Goal: Task Accomplishment & Management: Use online tool/utility

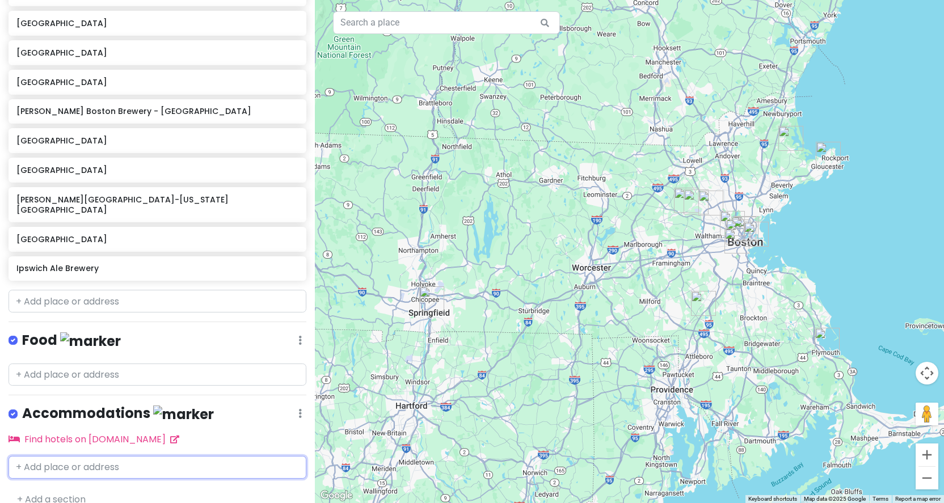
click at [103, 456] on input "text" at bounding box center [158, 467] width 298 height 23
type input "[GEOGRAPHIC_DATA]"
click at [116, 489] on span "[GEOGRAPHIC_DATA], [GEOGRAPHIC_DATA]" at bounding box center [190, 494] width 148 height 10
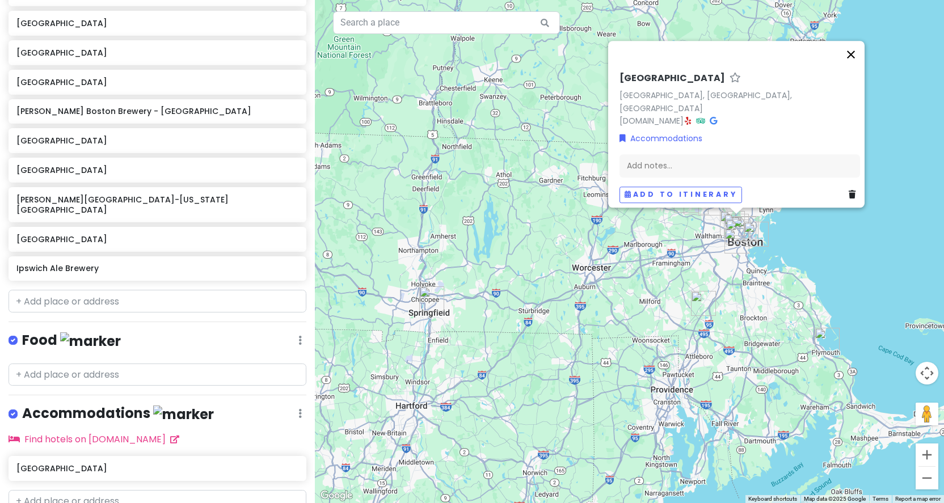
click at [857, 61] on button "Close" at bounding box center [850, 54] width 27 height 27
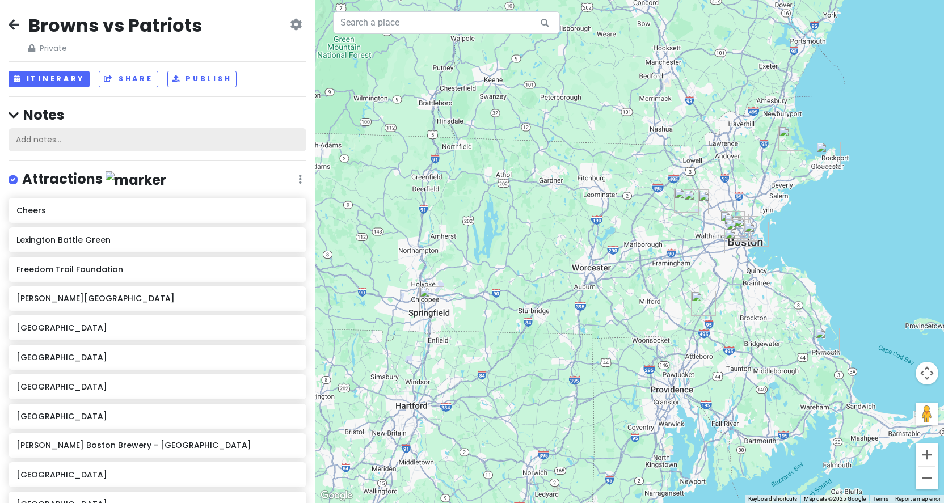
click at [150, 138] on div "Add notes..." at bounding box center [158, 140] width 298 height 24
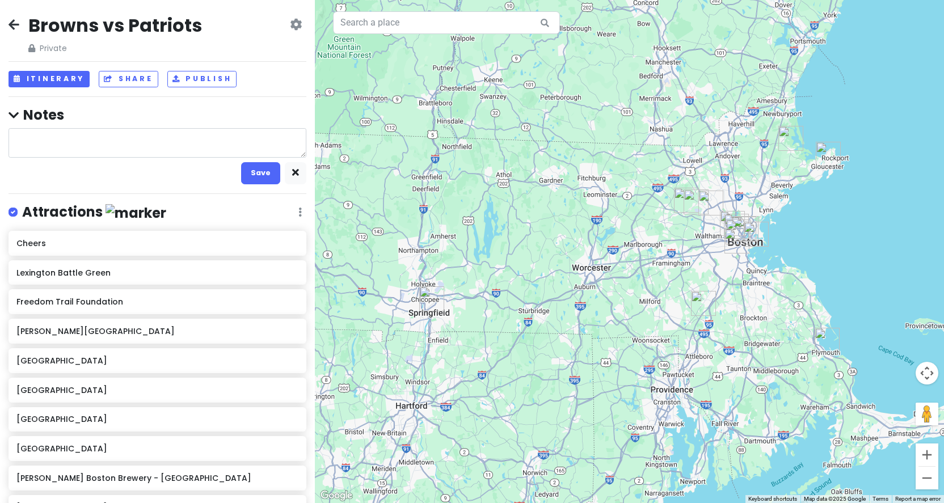
type textarea "x"
type textarea "T"
type textarea "x"
type textarea "To"
type textarea "x"
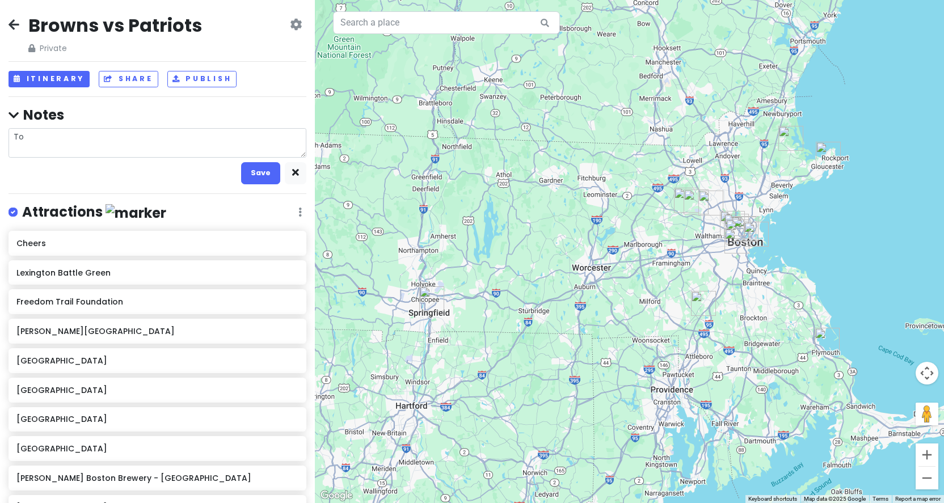
type textarea "[PERSON_NAME]"
type textarea "x"
type textarea "Todo"
type textarea "x"
type textarea "Todo:"
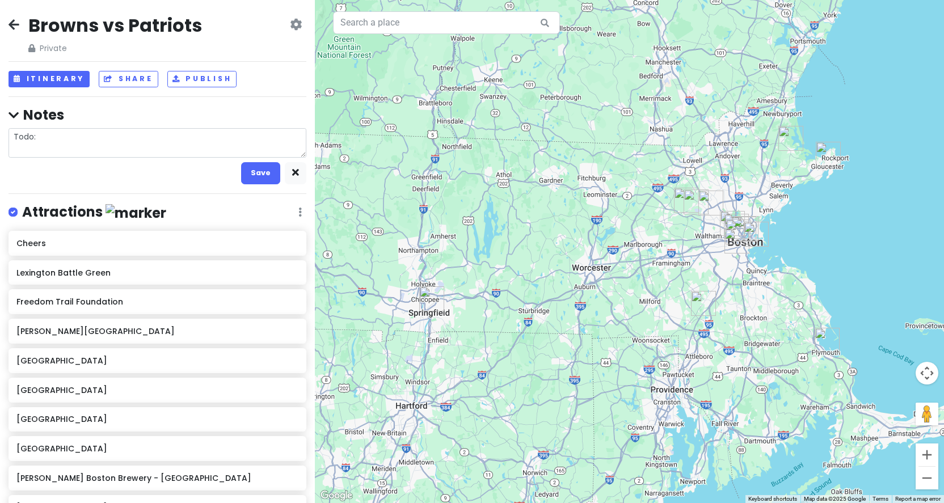
type textarea "x"
type textarea "Todo:"
type textarea "x"
type textarea "Todo: B"
type textarea "x"
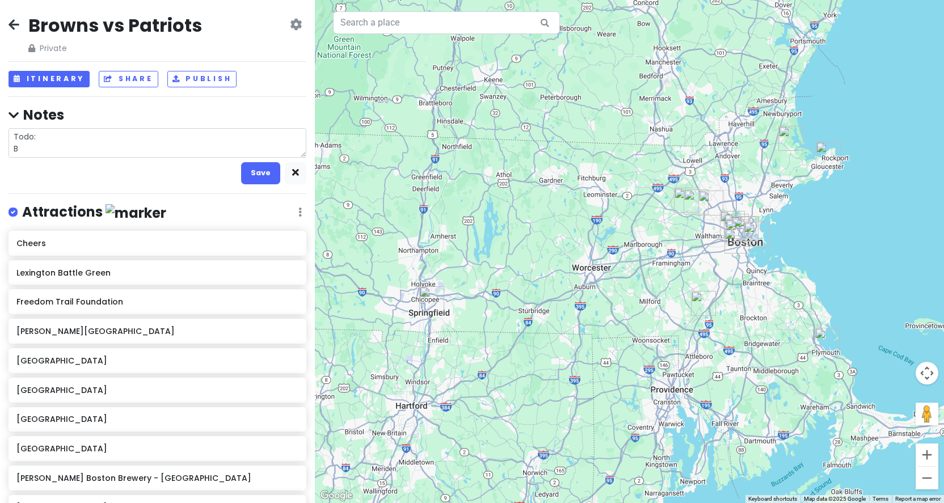
type textarea "Todo: [PERSON_NAME]"
type textarea "x"
type textarea "Todo: Boo"
type textarea "x"
type textarea "Todo: Book"
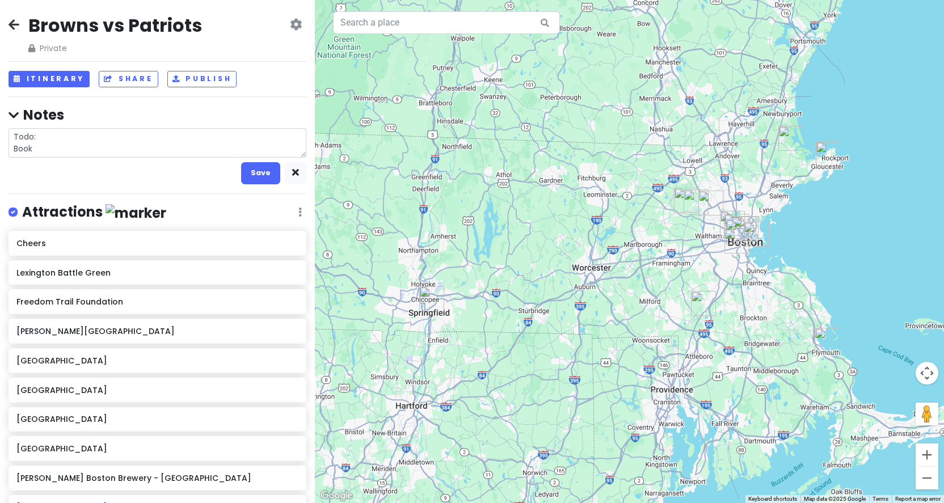
type textarea "x"
type textarea "Todo: Book"
type textarea "x"
type textarea "Todo: Book s"
type textarea "x"
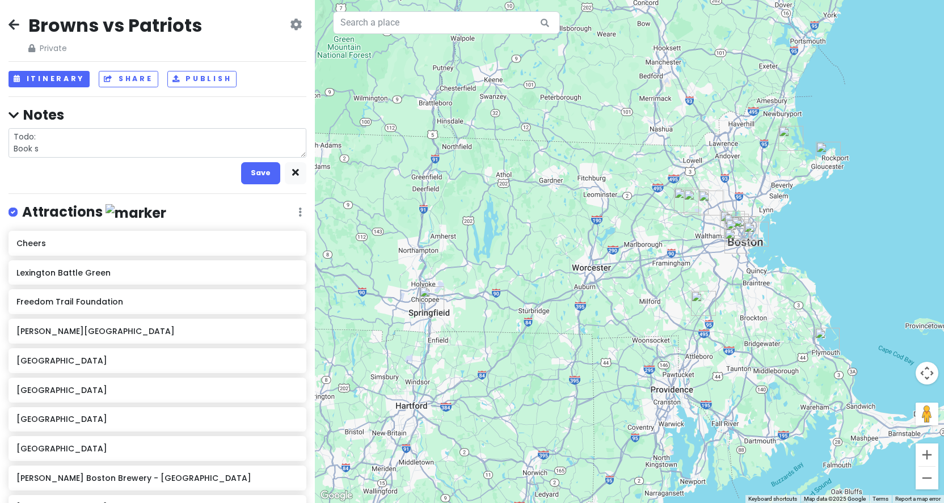
type textarea "Todo: Book sa"
type textarea "x"
type textarea "Todo: Book [PERSON_NAME]"
type textarea "x"
type textarea "Todo: Book [PERSON_NAME]"
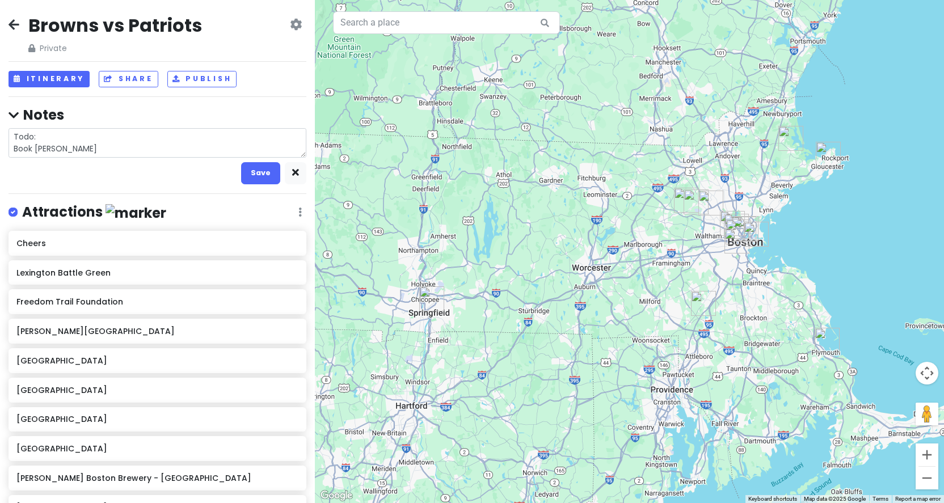
type textarea "x"
type textarea "Todo: Book [PERSON_NAME]"
type textarea "x"
type textarea "Todo: Book [PERSON_NAME] ad"
type textarea "x"
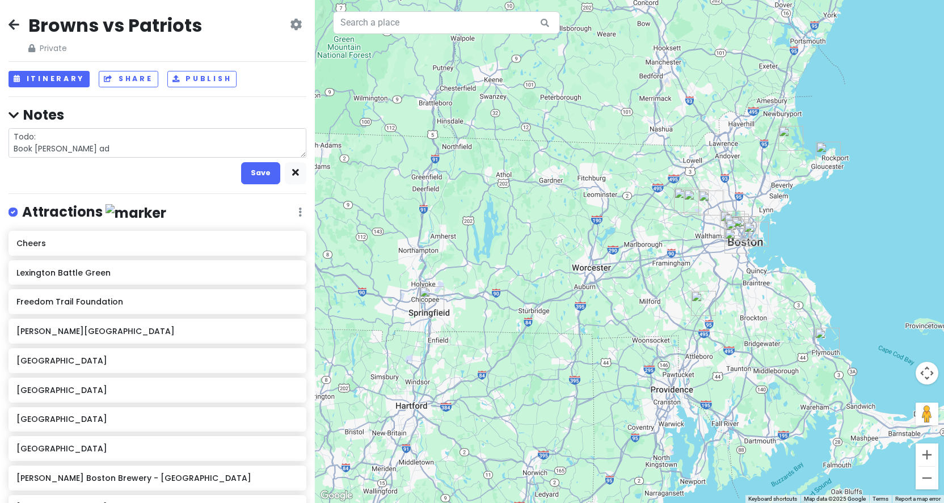
type textarea "Todo: Book [PERSON_NAME]"
type textarea "x"
type textarea "Todo: Book [PERSON_NAME]"
type textarea "x"
type textarea "Todo: Book [PERSON_NAME]"
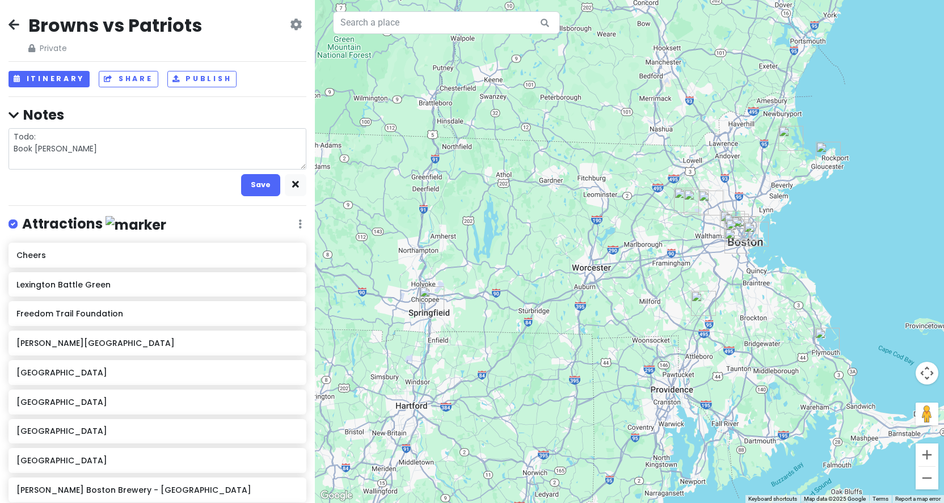
type textarea "x"
type textarea "Todo: Book [PERSON_NAME]"
type textarea "x"
type textarea "Todo: Book [PERSON_NAME] B"
type textarea "x"
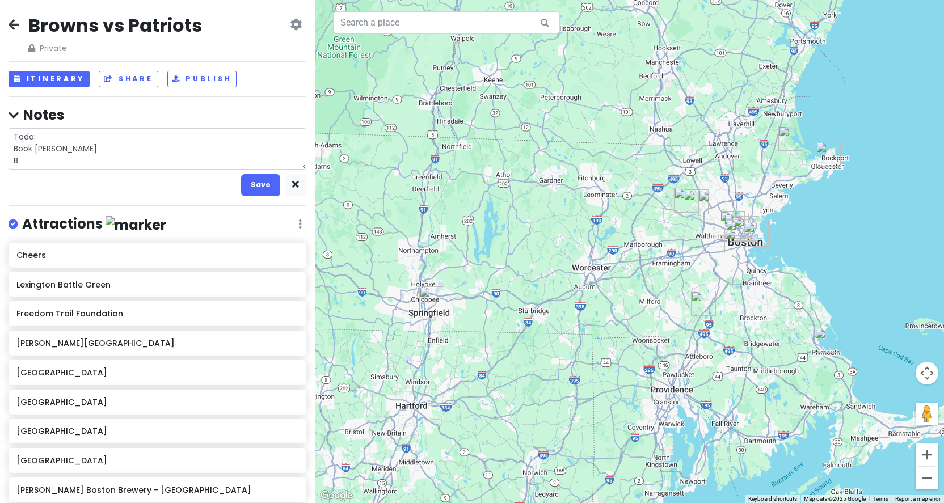
type textarea "Todo: Book [PERSON_NAME]"
type textarea "x"
type textarea "Todo: Book [PERSON_NAME] Boo"
type textarea "x"
type textarea "Todo: Book [PERSON_NAME] Book"
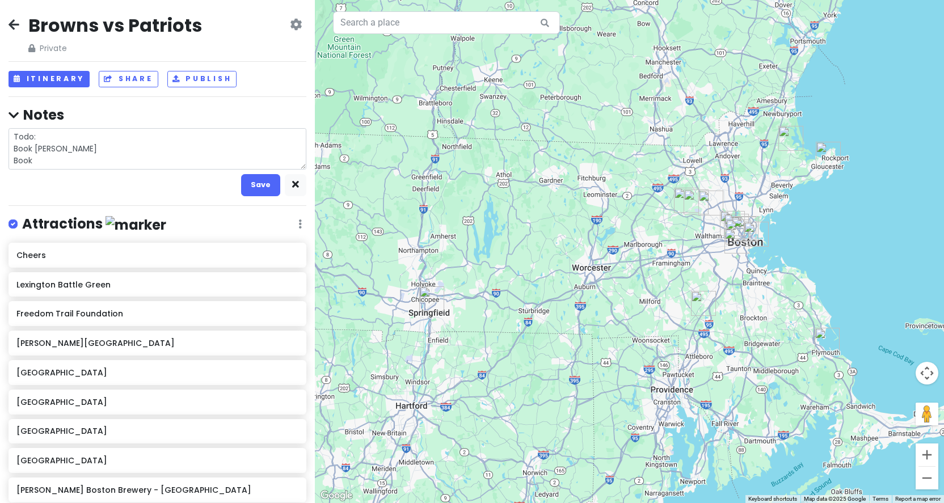
type textarea "x"
type textarea "Todo: Book [PERSON_NAME] Book"
type textarea "x"
type textarea "Todo: Book [PERSON_NAME] Book f"
type textarea "x"
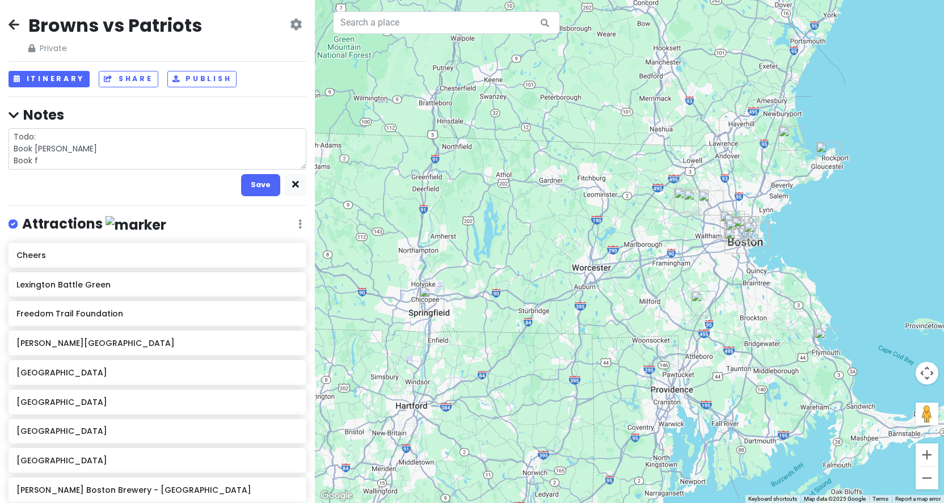
type textarea "Todo: Book [PERSON_NAME] Book fe"
type textarea "x"
type textarea "Todo: Book [PERSON_NAME] Book fen"
type textarea "x"
type textarea "Todo: Book [PERSON_NAME] Book fenw"
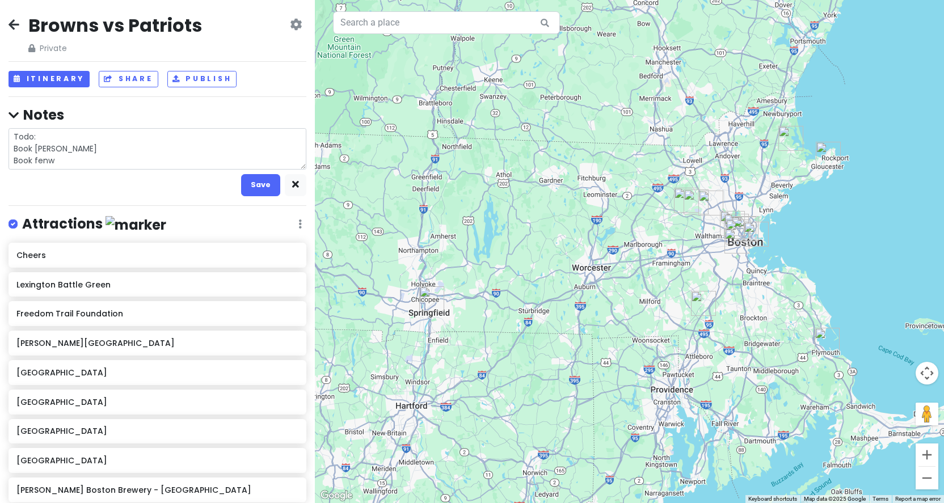
type textarea "x"
type textarea "Todo: Book [PERSON_NAME] Book fenwa"
type textarea "x"
type textarea "Todo: Book [PERSON_NAME] Book fenway"
type textarea "x"
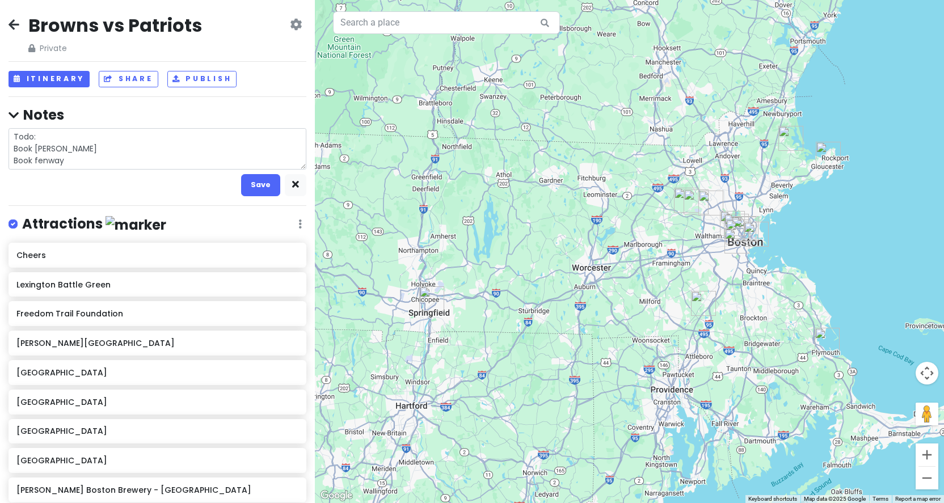
type textarea "Todo: Book [PERSON_NAME] Book Fenway"
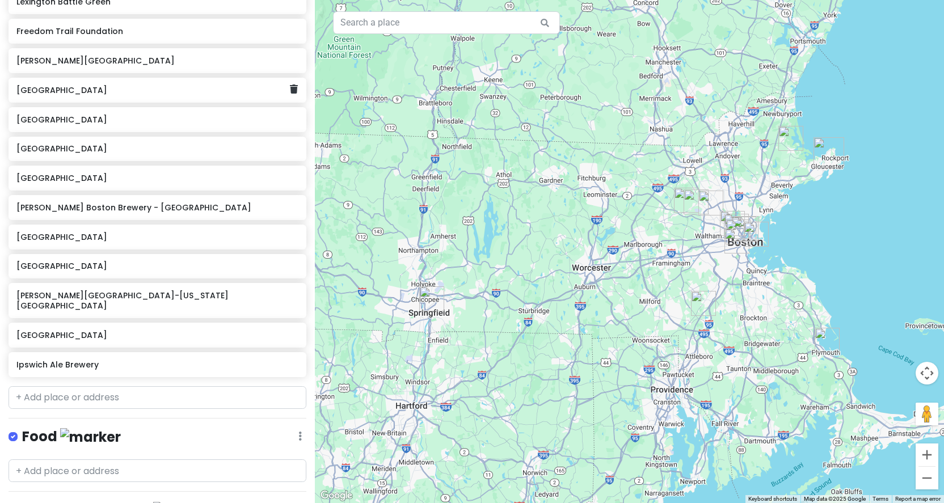
scroll to position [254, 0]
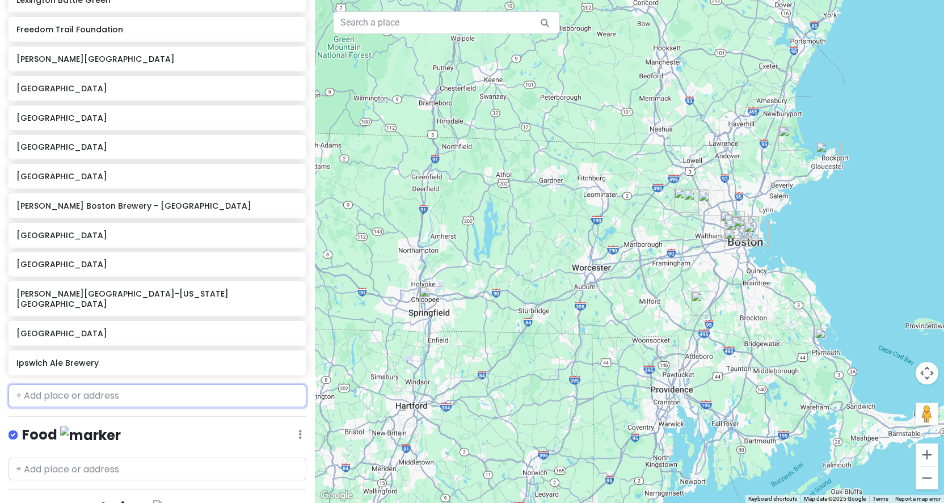
click at [134, 385] on input "text" at bounding box center [158, 396] width 298 height 23
click at [292, 357] on icon at bounding box center [294, 361] width 8 height 9
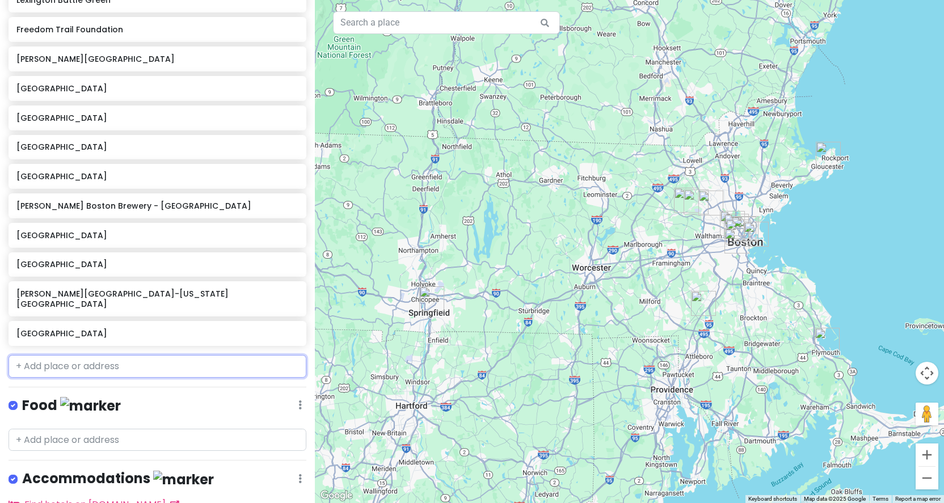
click at [147, 355] on input "text" at bounding box center [158, 366] width 298 height 23
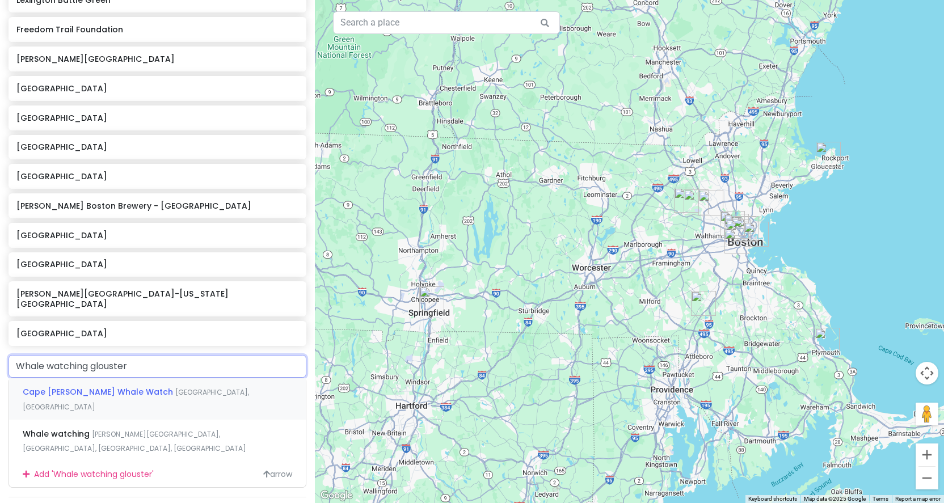
type input "Whale watching glossier"
drag, startPoint x: 147, startPoint y: 353, endPoint x: 165, endPoint y: 377, distance: 29.6
click at [165, 388] on span "[GEOGRAPHIC_DATA], [GEOGRAPHIC_DATA]" at bounding box center [136, 400] width 226 height 24
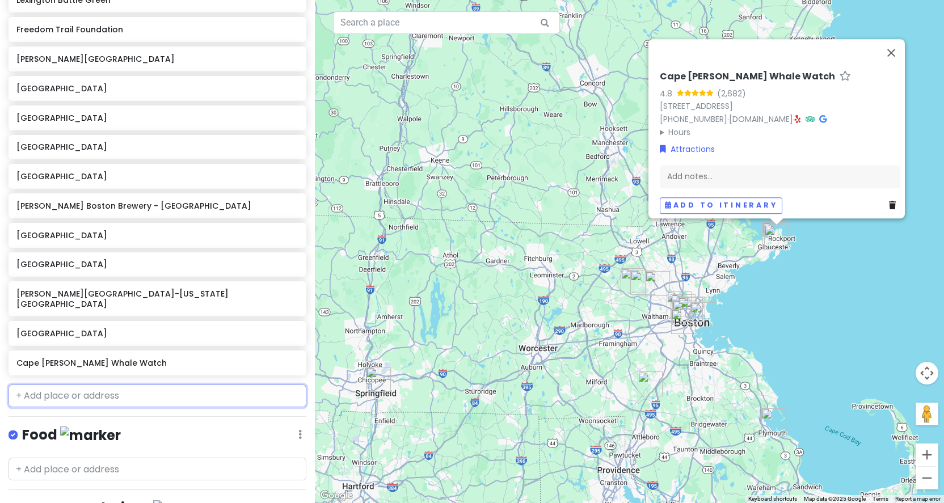
click at [153, 385] on input "text" at bounding box center [158, 396] width 298 height 23
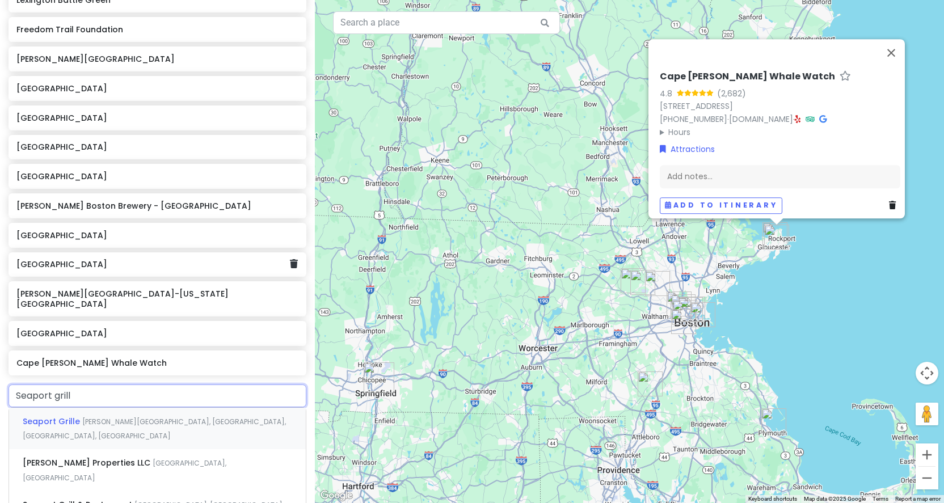
type input "Seaport grille"
click at [172, 417] on span "[PERSON_NAME][GEOGRAPHIC_DATA], [GEOGRAPHIC_DATA], [GEOGRAPHIC_DATA], [GEOGRAPH…" at bounding box center [154, 429] width 263 height 24
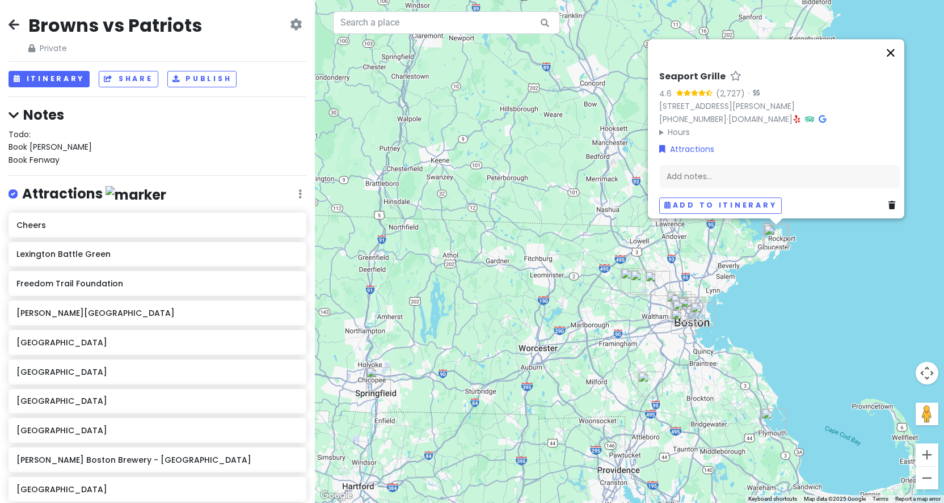
click at [898, 47] on button "Close" at bounding box center [890, 52] width 27 height 27
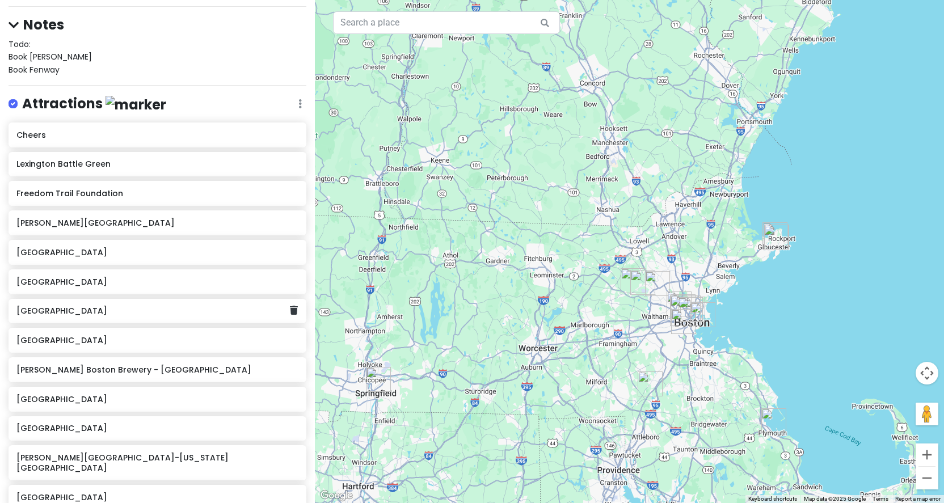
scroll to position [87, 0]
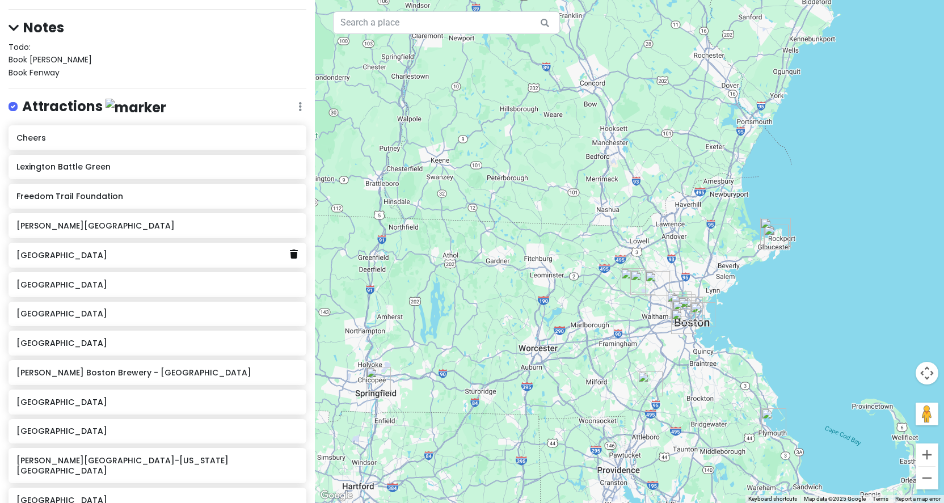
click at [294, 250] on icon at bounding box center [294, 254] width 8 height 9
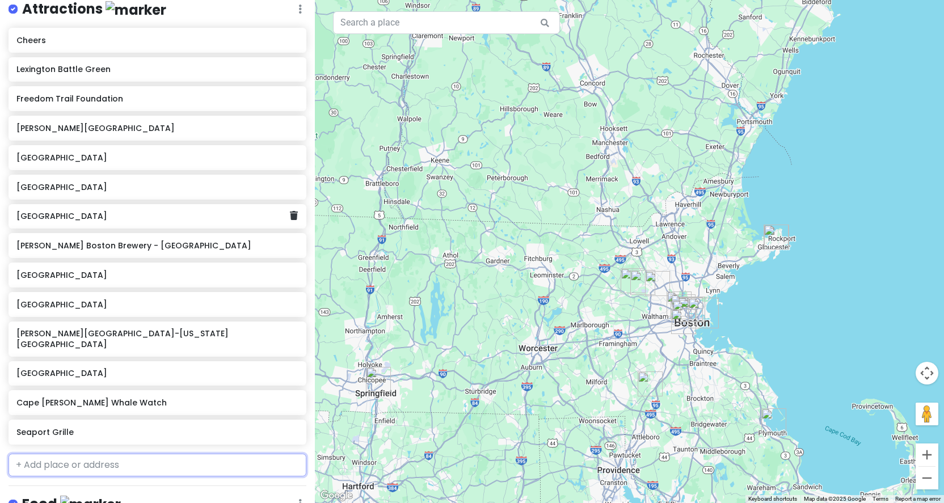
scroll to position [186, 0]
click at [292, 298] on icon at bounding box center [294, 302] width 8 height 9
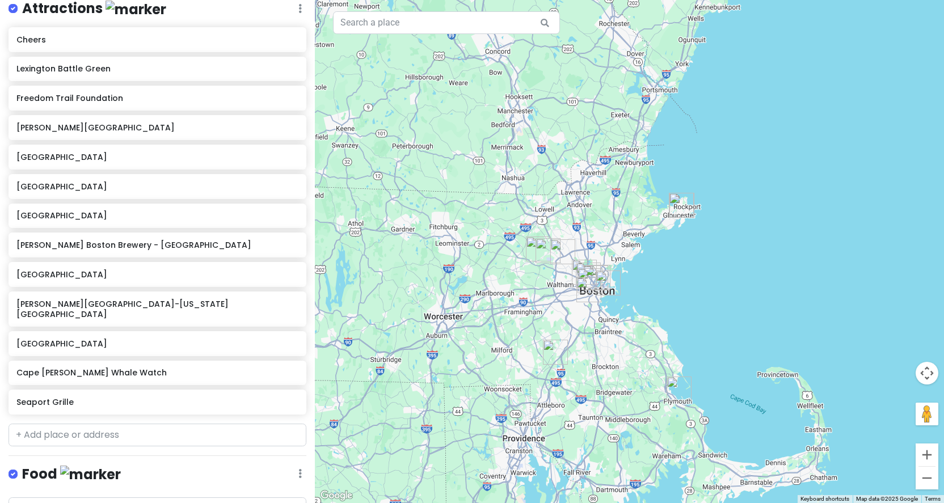
drag, startPoint x: 813, startPoint y: 343, endPoint x: 716, endPoint y: 309, distance: 102.8
click at [716, 309] on div at bounding box center [629, 251] width 629 height 503
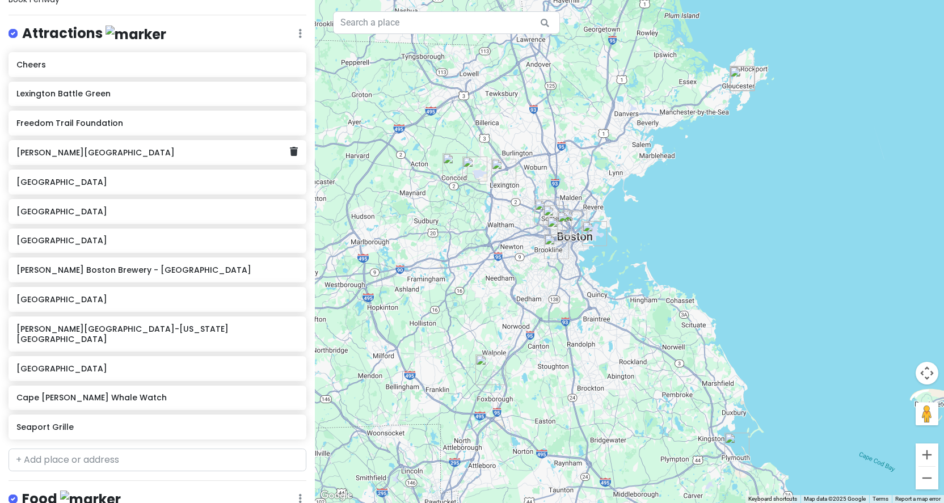
scroll to position [163, 0]
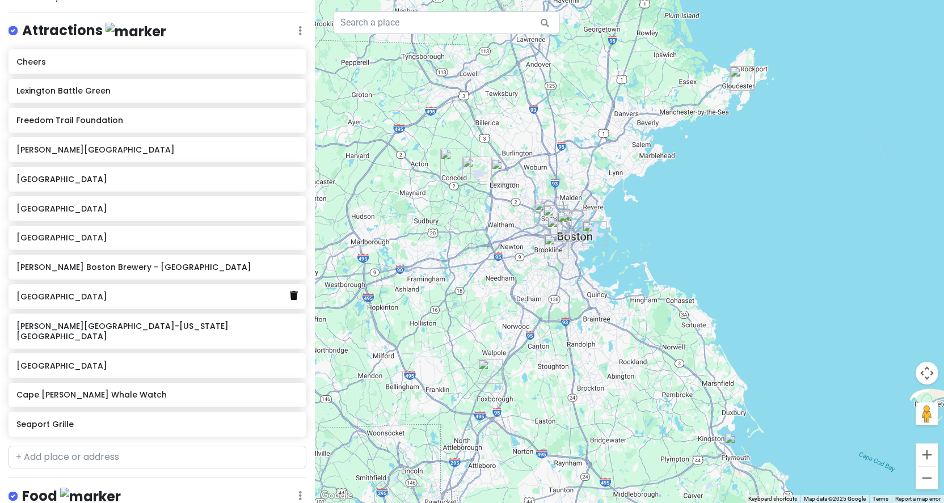
click at [293, 291] on icon at bounding box center [294, 295] width 8 height 9
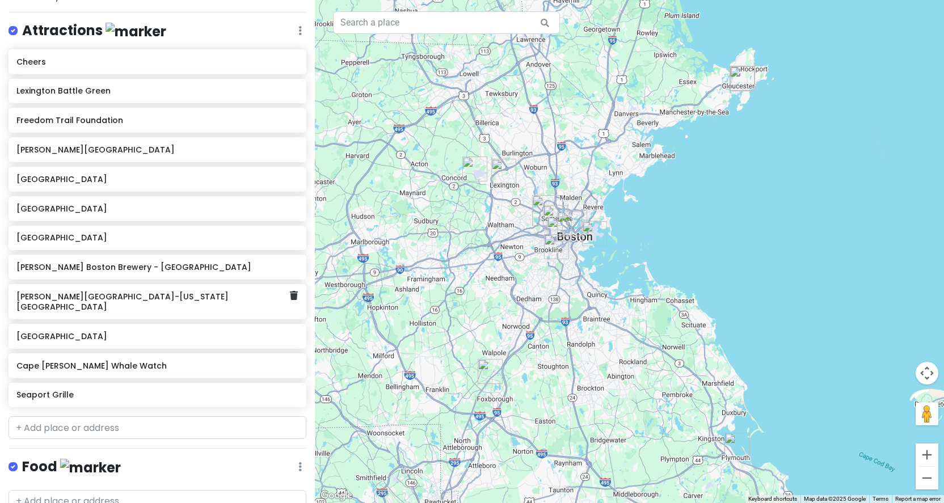
click at [246, 293] on h6 "[PERSON_NAME][GEOGRAPHIC_DATA]-[US_STATE][GEOGRAPHIC_DATA]" at bounding box center [152, 302] width 273 height 20
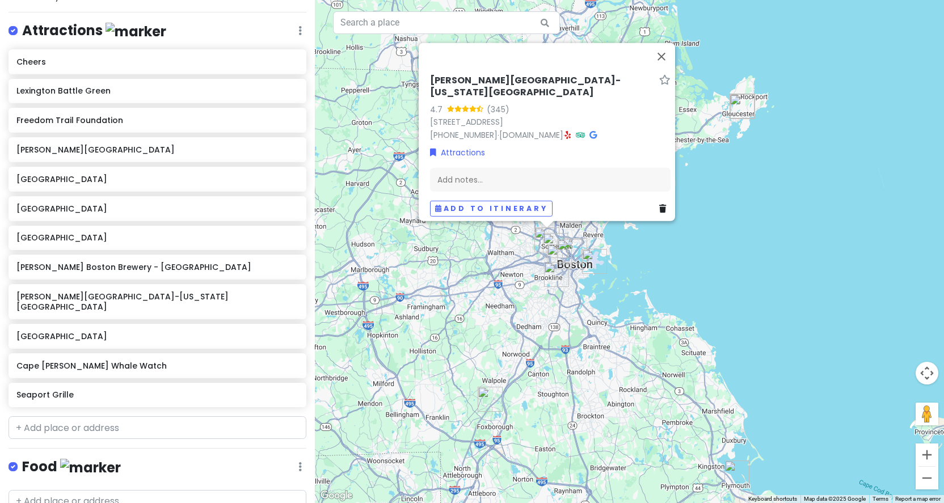
click at [511, 75] on h6 "[PERSON_NAME][GEOGRAPHIC_DATA]-[US_STATE][GEOGRAPHIC_DATA]" at bounding box center [542, 86] width 225 height 24
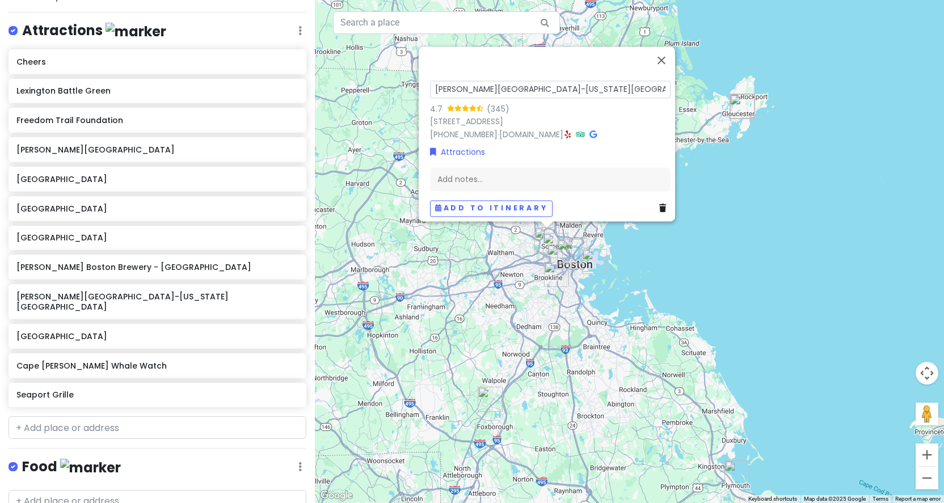
scroll to position [0, 37]
click at [649, 128] on div "[PERSON_NAME][GEOGRAPHIC_DATA]-[US_STATE][GEOGRAPHIC_DATA] 4.7 (345) [STREET_AD…" at bounding box center [550, 109] width 241 height 63
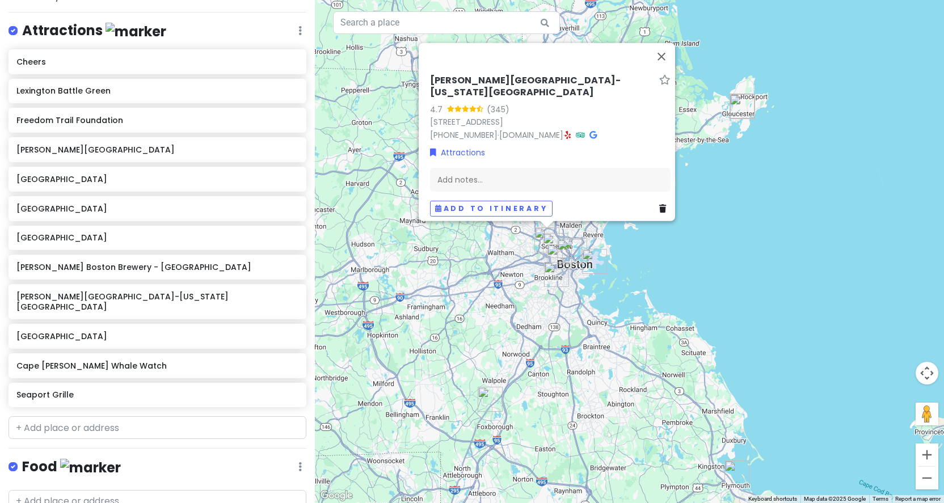
scroll to position [0, 0]
click at [666, 54] on button "Close" at bounding box center [661, 56] width 27 height 27
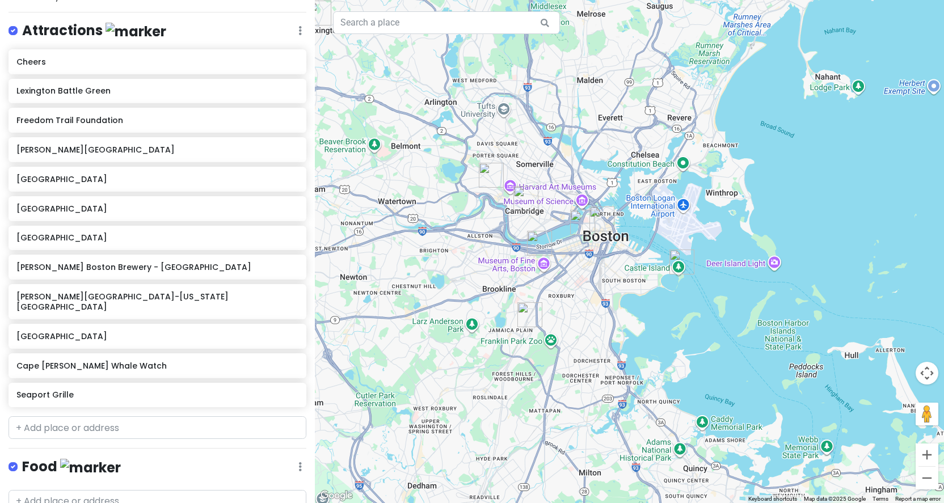
drag, startPoint x: 554, startPoint y: 317, endPoint x: 555, endPoint y: 192, distance: 125.4
click at [555, 192] on div at bounding box center [629, 251] width 629 height 503
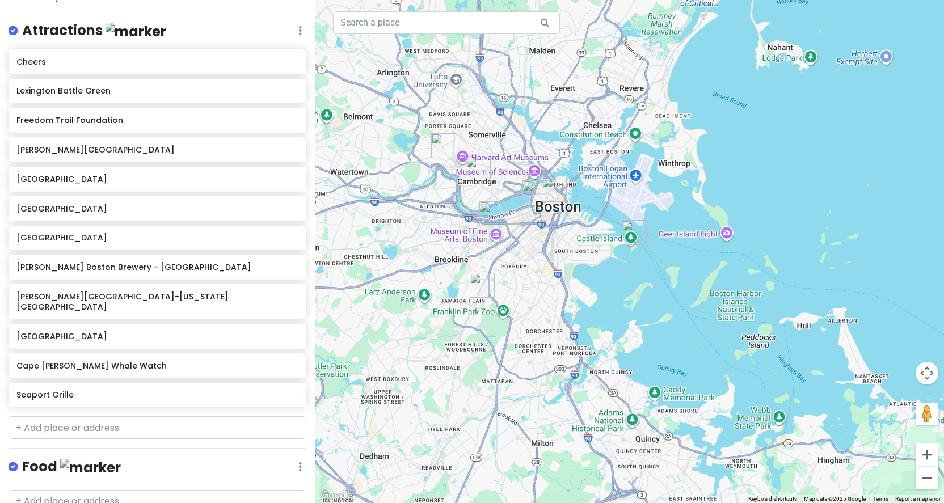
drag, startPoint x: 587, startPoint y: 294, endPoint x: 538, endPoint y: 264, distance: 57.5
click at [538, 264] on div at bounding box center [629, 251] width 629 height 503
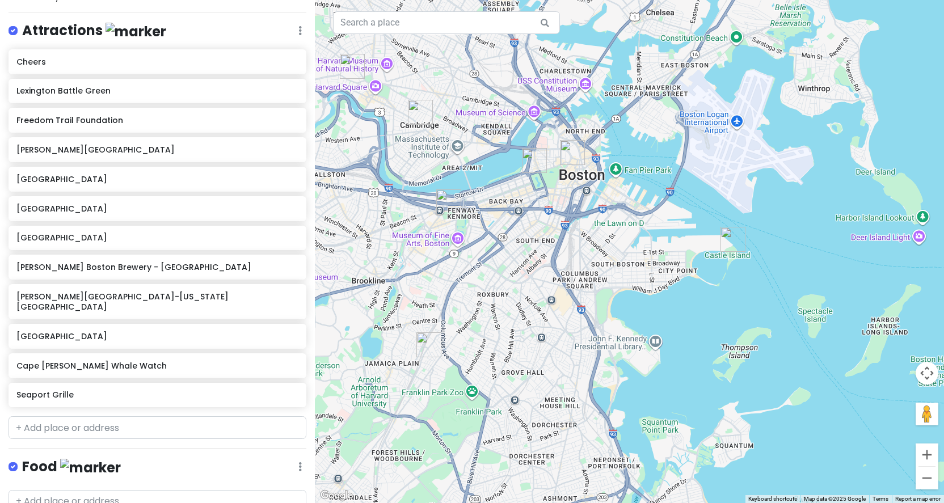
click at [731, 239] on img "Fort Independence" at bounding box center [733, 239] width 25 height 25
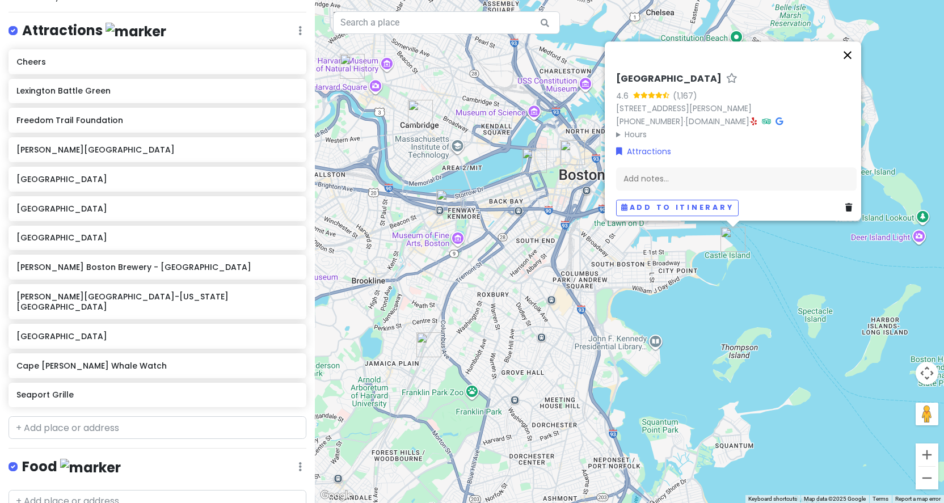
click at [854, 50] on button "Close" at bounding box center [847, 54] width 27 height 27
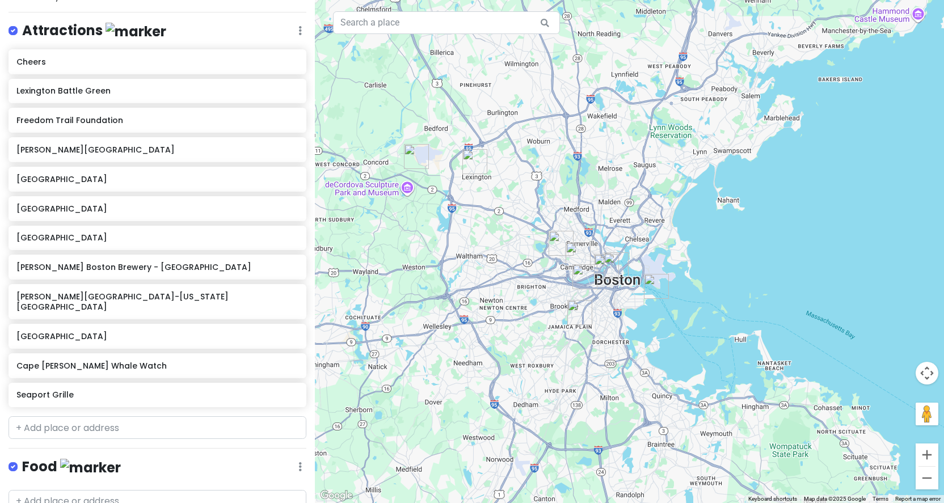
drag, startPoint x: 729, startPoint y: 121, endPoint x: 708, endPoint y: 243, distance: 123.2
click at [708, 243] on div at bounding box center [629, 251] width 629 height 503
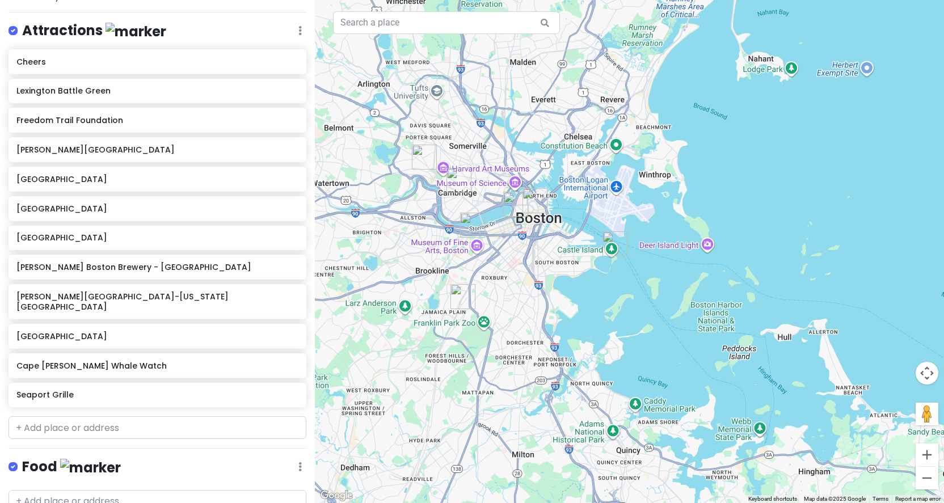
drag, startPoint x: 643, startPoint y: 354, endPoint x: 658, endPoint y: 293, distance: 63.2
click at [658, 293] on div at bounding box center [629, 251] width 629 height 503
click at [292, 360] on icon at bounding box center [294, 364] width 8 height 9
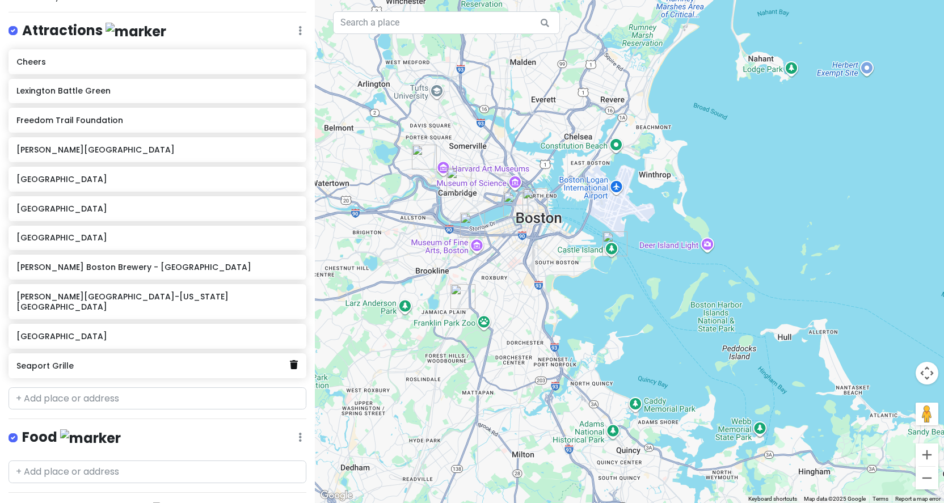
click at [296, 360] on icon at bounding box center [294, 364] width 8 height 9
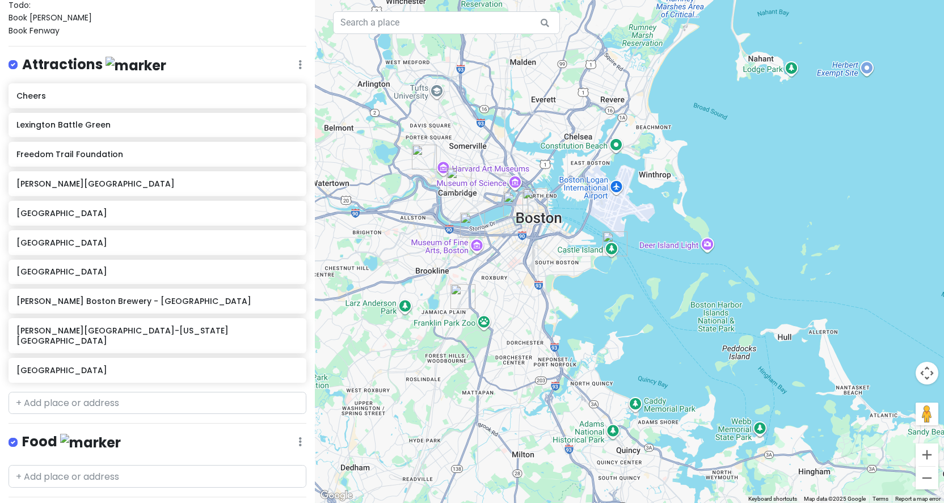
scroll to position [129, 0]
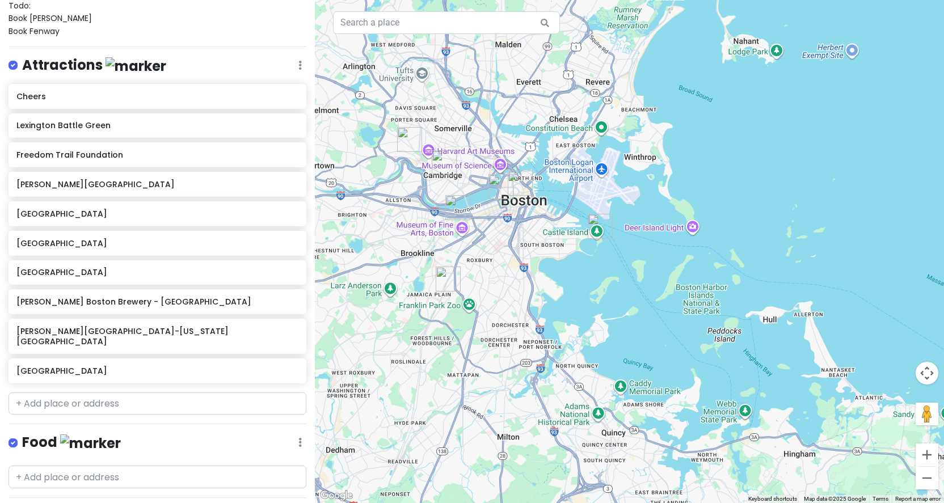
drag, startPoint x: 514, startPoint y: 92, endPoint x: 498, endPoint y: 76, distance: 23.3
click at [498, 76] on div at bounding box center [629, 251] width 629 height 503
